Goal: Information Seeking & Learning: Learn about a topic

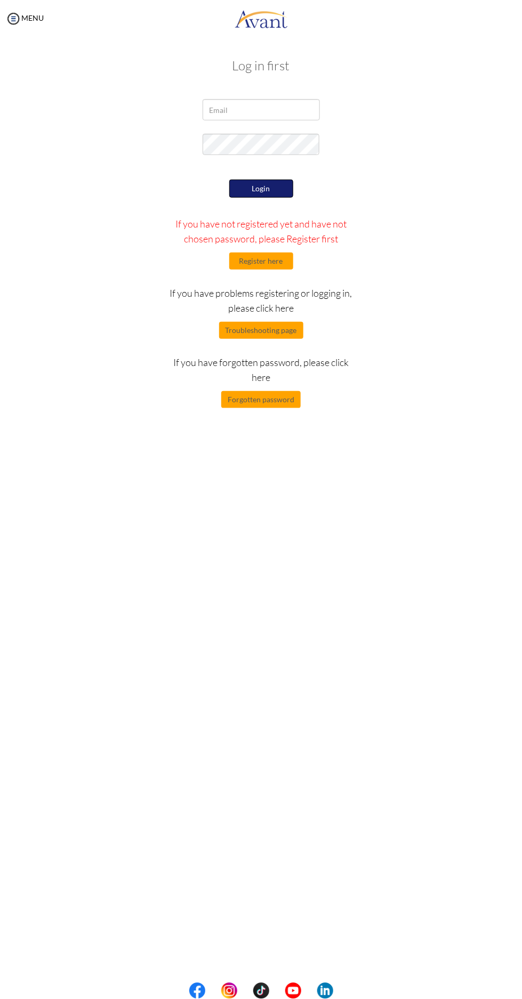
click at [281, 185] on button "Login" at bounding box center [261, 189] width 64 height 18
click at [281, 180] on button "Login" at bounding box center [261, 189] width 64 height 18
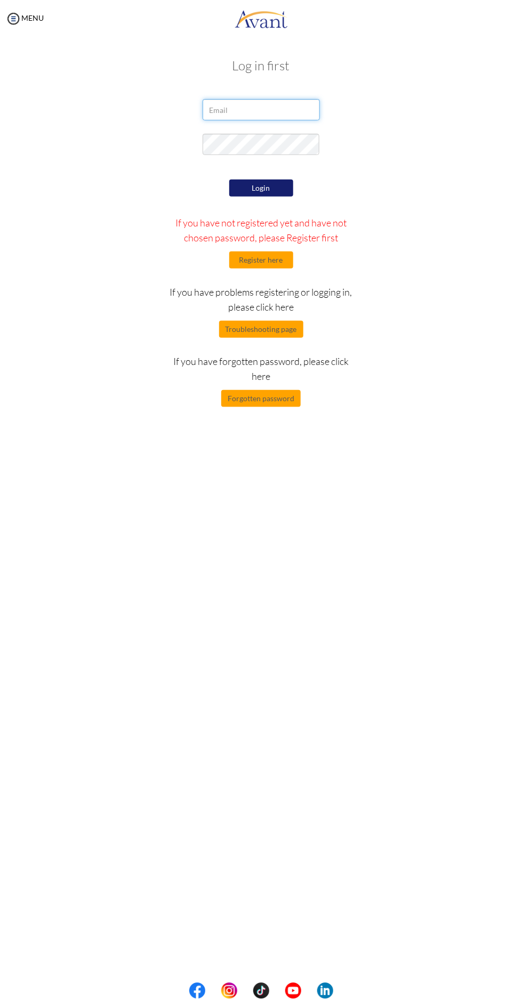
click at [279, 110] on input "email" at bounding box center [260, 109] width 117 height 21
type input "[EMAIL_ADDRESS][DOMAIN_NAME]"
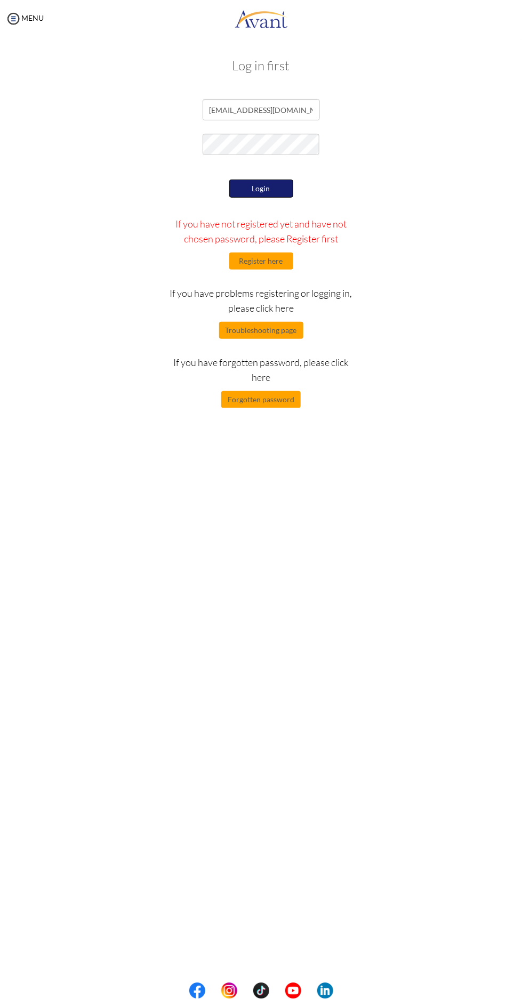
click at [265, 188] on button "Login" at bounding box center [261, 189] width 64 height 18
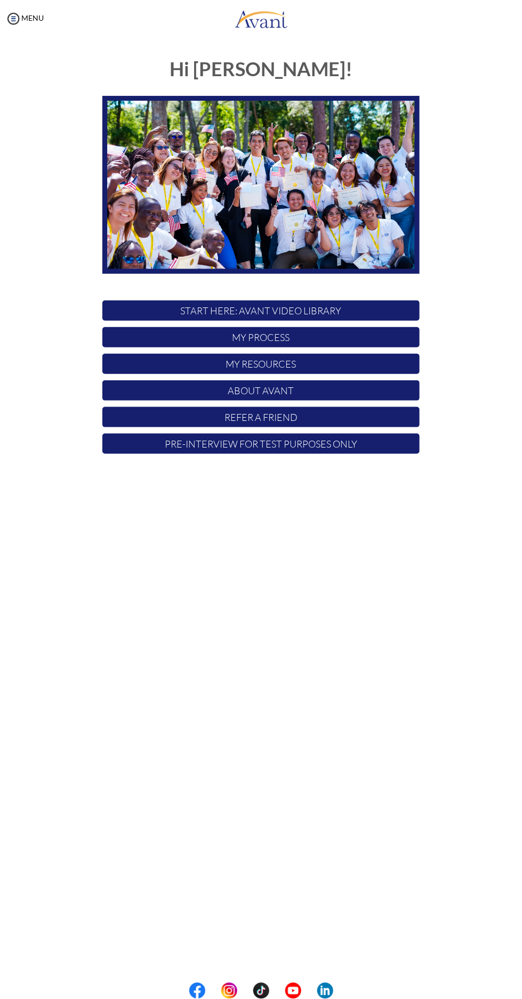
click at [305, 303] on p "START HERE: Avant Video Library" at bounding box center [260, 311] width 317 height 20
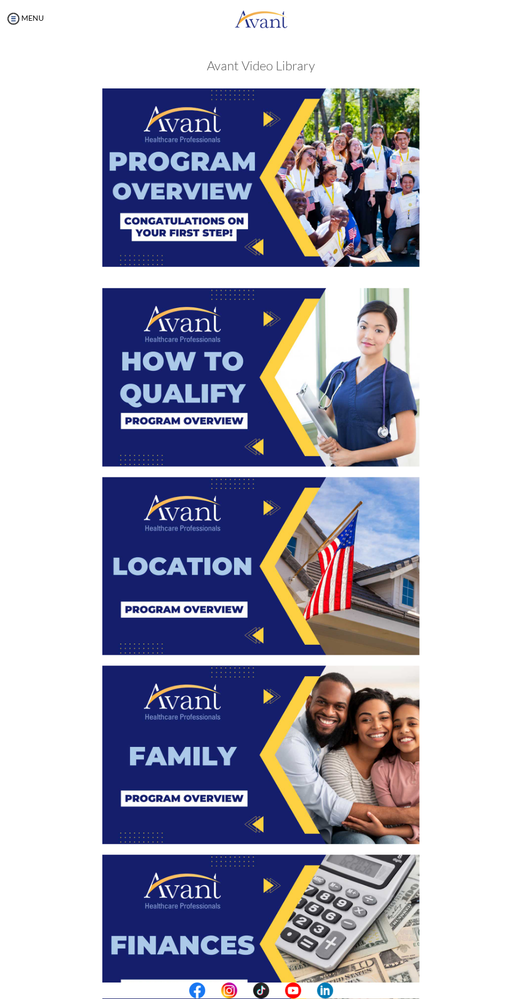
click at [372, 205] on img at bounding box center [260, 177] width 317 height 179
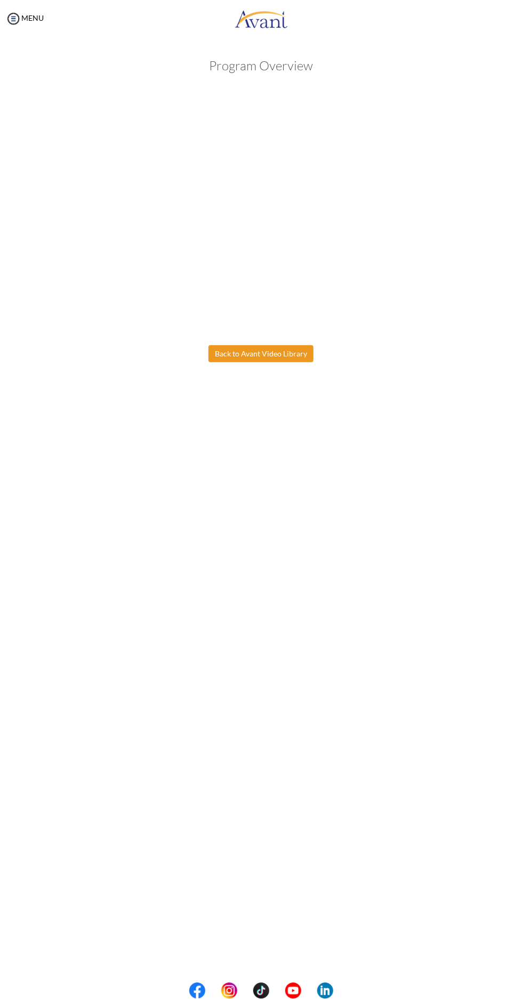
click at [280, 354] on button "Back to Avant Video Library" at bounding box center [260, 353] width 105 height 17
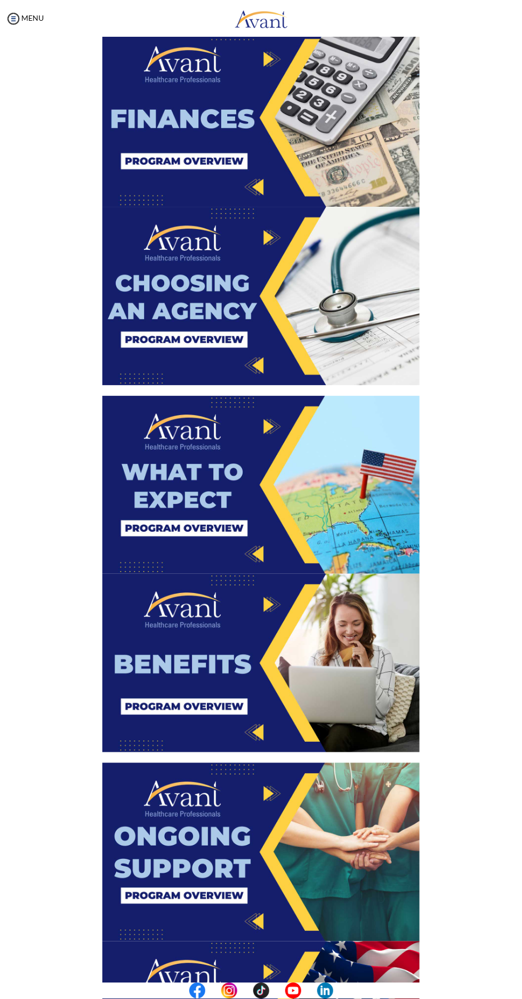
scroll to position [829, 0]
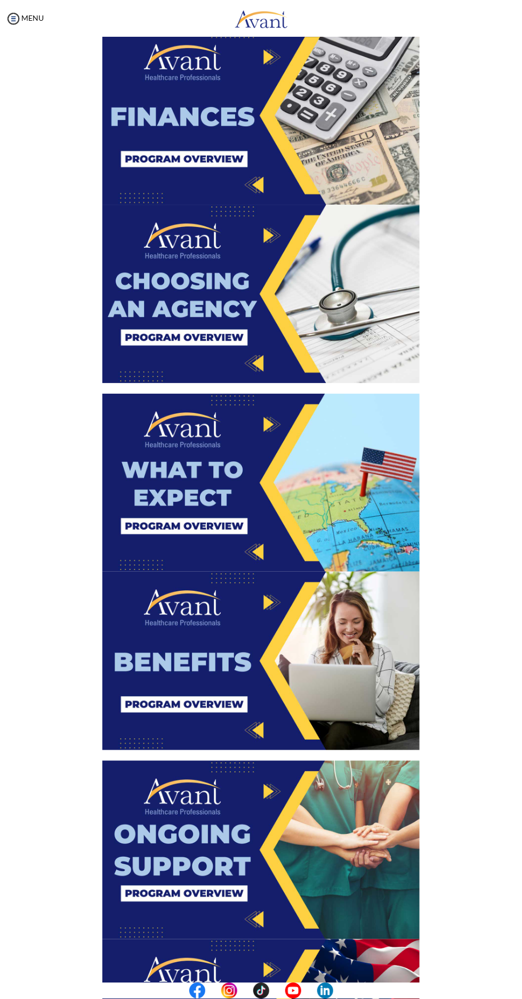
click at [344, 493] on img at bounding box center [260, 483] width 317 height 179
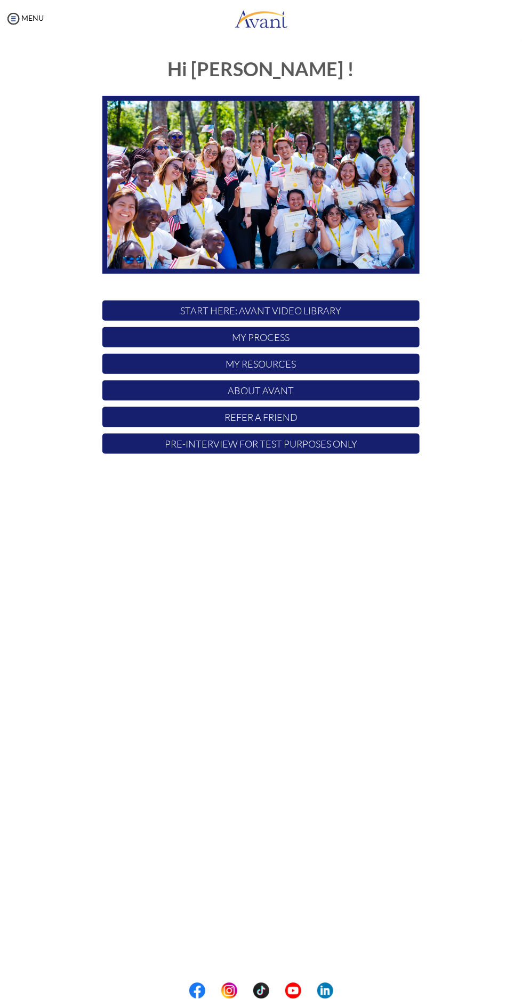
click at [351, 303] on p "START HERE: Avant Video Library" at bounding box center [260, 311] width 317 height 20
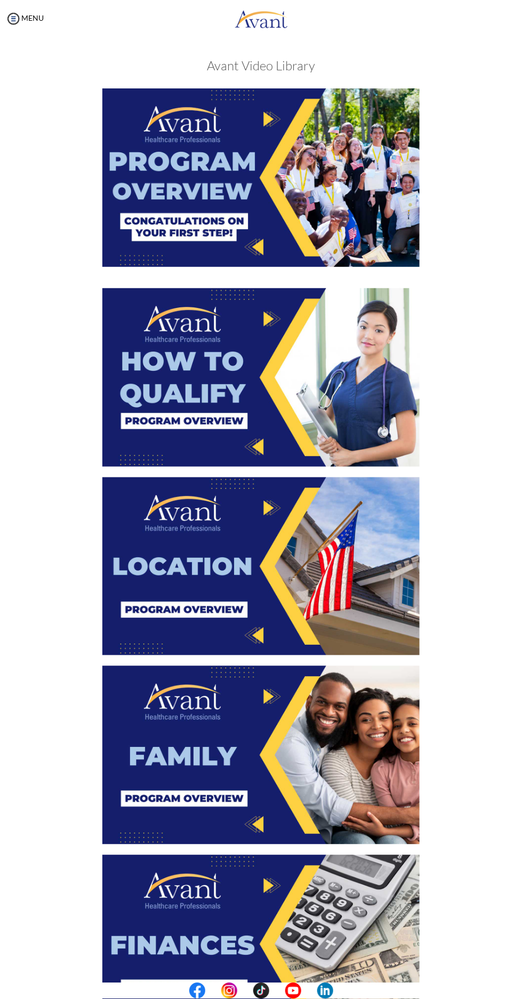
click at [385, 240] on img at bounding box center [260, 177] width 317 height 179
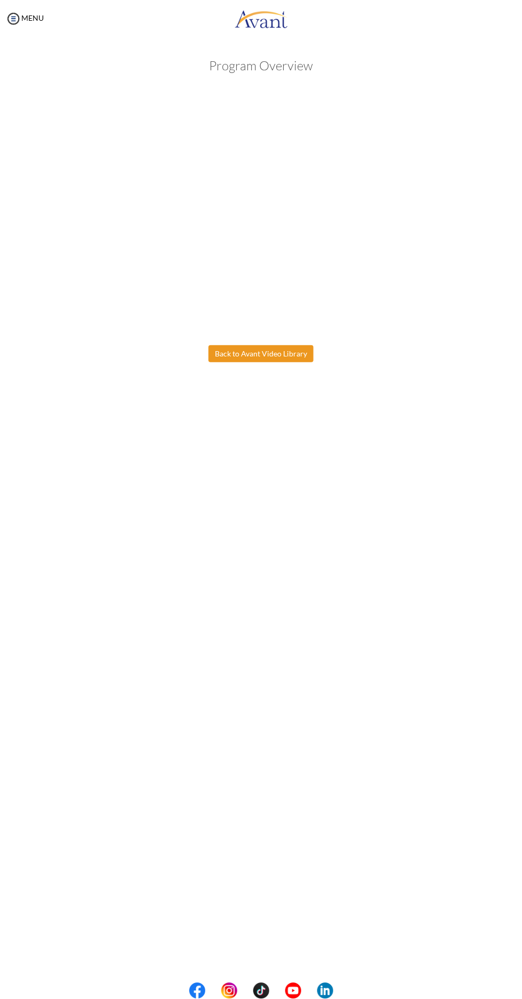
click at [302, 358] on body "Maintenance break. Please come back in 2 hours. MENU My Status What is the next…" at bounding box center [261, 499] width 522 height 999
click at [298, 354] on button "Back to Avant Video Library" at bounding box center [260, 353] width 105 height 17
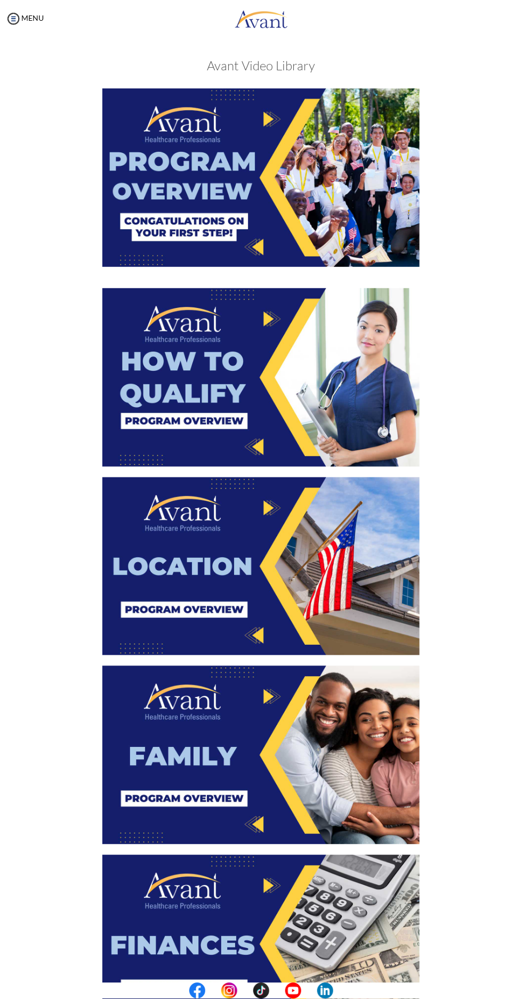
click at [289, 384] on img at bounding box center [260, 377] width 317 height 179
